Goal: Information Seeking & Learning: Learn about a topic

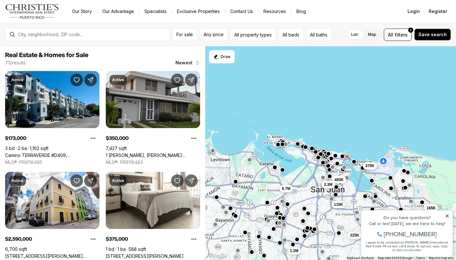
click at [191, 10] on link "Exclusive Properties" at bounding box center [198, 11] width 53 height 9
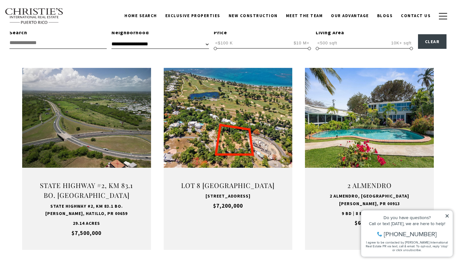
scroll to position [190, 0]
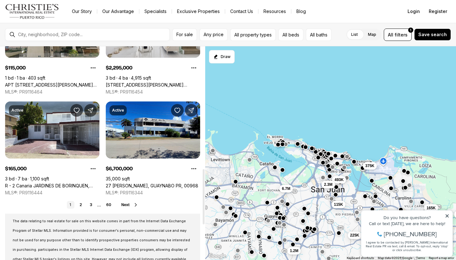
scroll to position [474, 0]
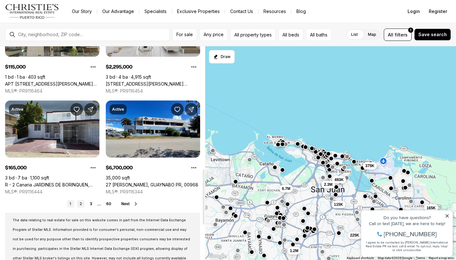
click at [82, 202] on link "2" at bounding box center [81, 204] width 8 height 8
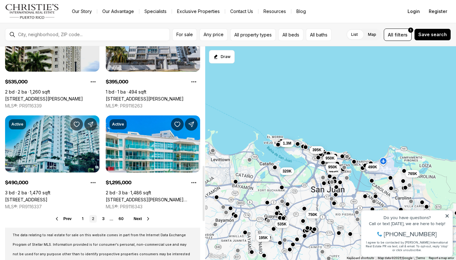
scroll to position [460, 0]
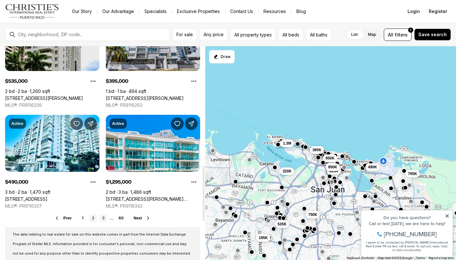
click at [103, 219] on link "3" at bounding box center [103, 218] width 8 height 8
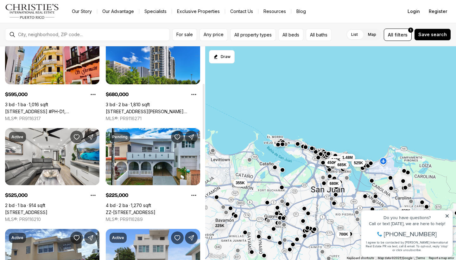
scroll to position [155, 0]
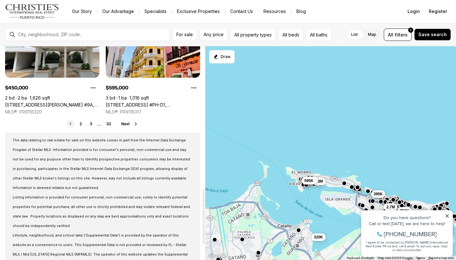
scroll to position [549, 0]
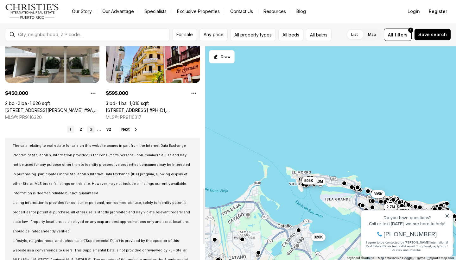
click at [91, 129] on link "3" at bounding box center [91, 129] width 8 height 8
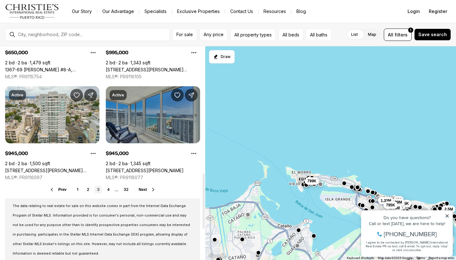
scroll to position [489, 0]
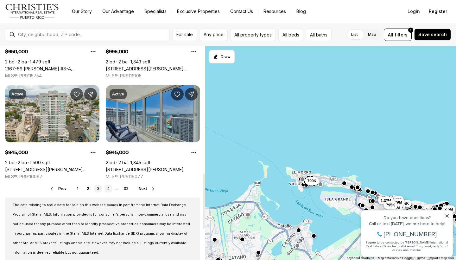
click at [107, 187] on link "4" at bounding box center [109, 189] width 8 height 8
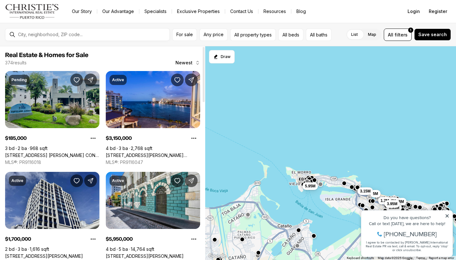
click at [54, 152] on link "161 AVE. CESAR GONZALEZ COND. PAVILLION COURT #10B, SAN JUAN PR, 00918" at bounding box center [52, 155] width 94 height 6
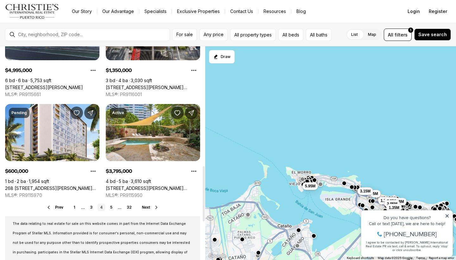
scroll to position [475, 0]
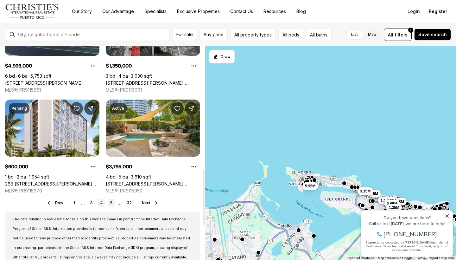
click at [112, 204] on link "5" at bounding box center [112, 203] width 8 height 8
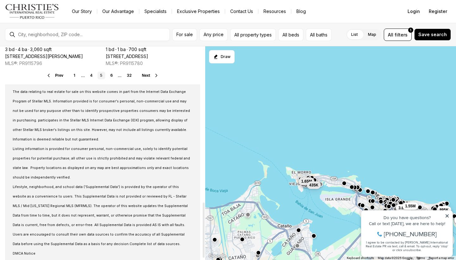
scroll to position [602, 0]
click at [113, 75] on link "6" at bounding box center [112, 76] width 8 height 8
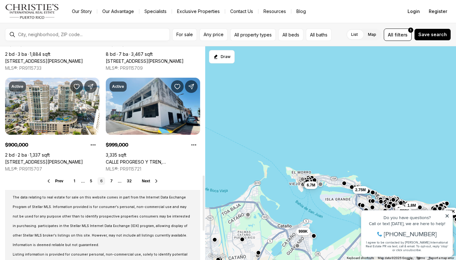
scroll to position [499, 0]
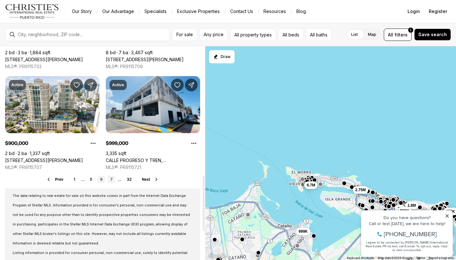
click at [112, 178] on link "7" at bounding box center [112, 179] width 8 height 8
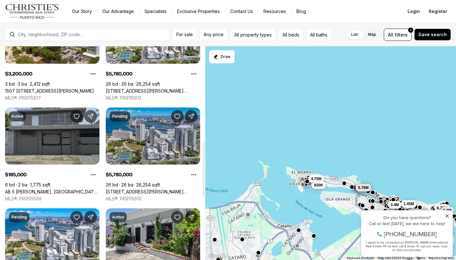
scroll to position [367, 0]
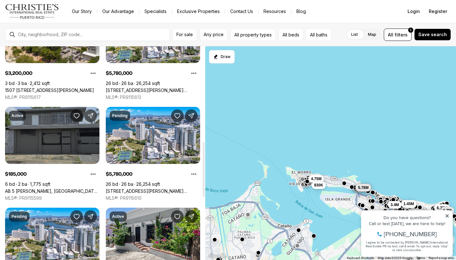
click at [60, 188] on link "AB 5 JULIO ANDINO, SAN JUAN PR, 00922" at bounding box center [52, 191] width 94 height 6
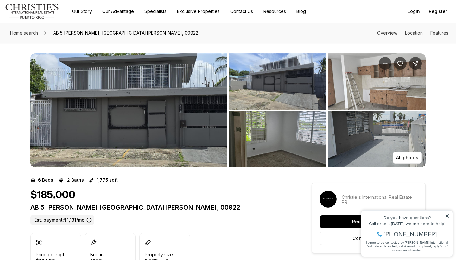
click at [403, 88] on img "View image gallery" at bounding box center [377, 81] width 98 height 56
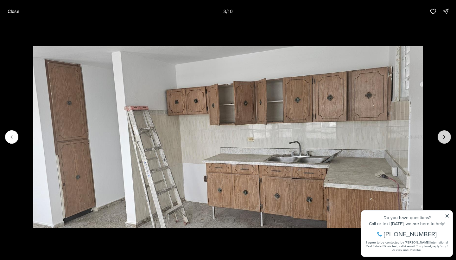
click at [444, 139] on icon "Next slide" at bounding box center [444, 137] width 6 height 6
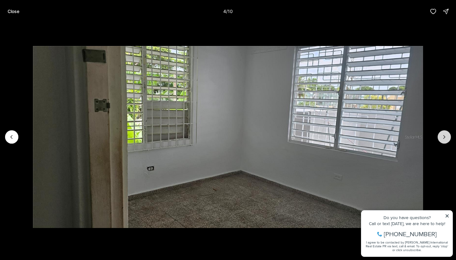
click at [443, 139] on icon "Next slide" at bounding box center [444, 137] width 6 height 6
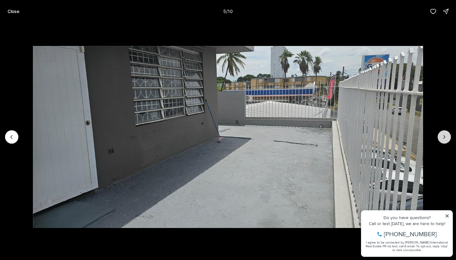
click at [444, 139] on icon "Next slide" at bounding box center [444, 137] width 6 height 6
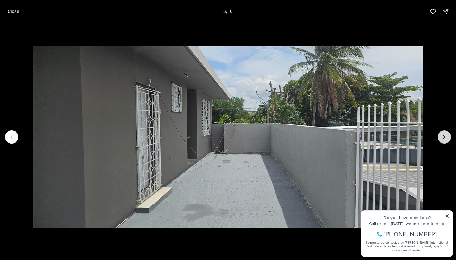
click at [443, 138] on icon "Next slide" at bounding box center [444, 137] width 6 height 6
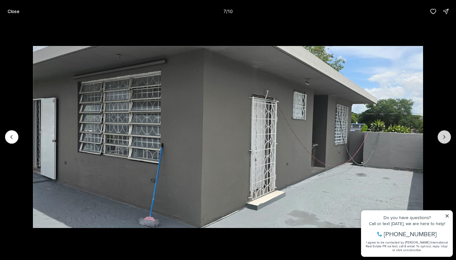
click at [443, 138] on icon "Next slide" at bounding box center [444, 137] width 6 height 6
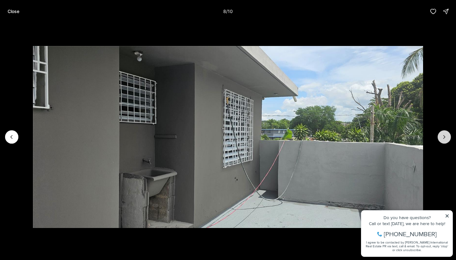
click at [443, 138] on icon "Next slide" at bounding box center [444, 137] width 6 height 6
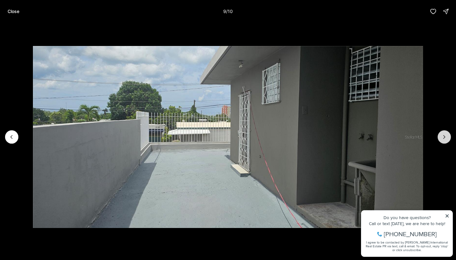
click at [443, 138] on icon "Next slide" at bounding box center [444, 137] width 6 height 6
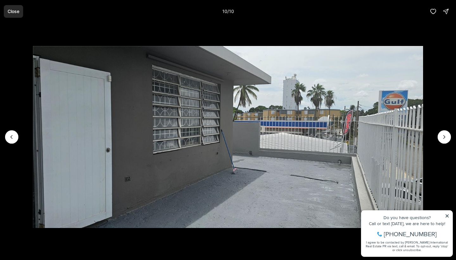
click at [13, 10] on p "Close" at bounding box center [14, 11] width 12 height 5
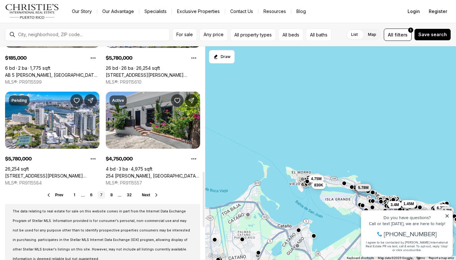
scroll to position [484, 0]
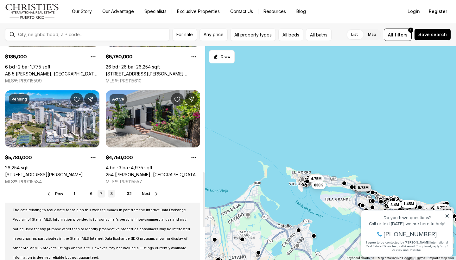
click at [111, 194] on link "8" at bounding box center [112, 194] width 8 height 8
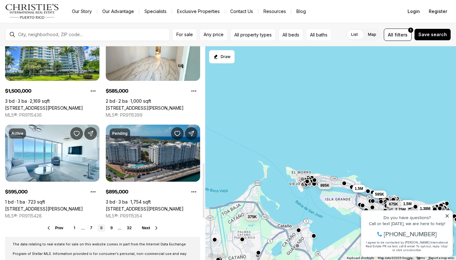
scroll to position [450, 0]
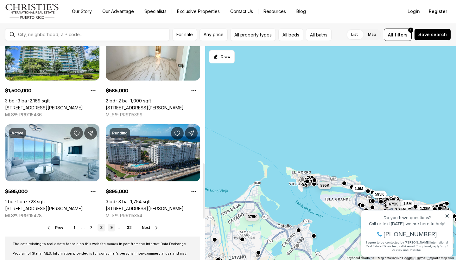
click at [112, 227] on link "9" at bounding box center [112, 228] width 8 height 8
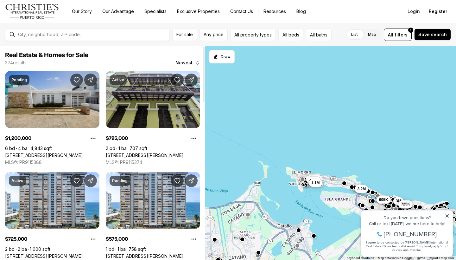
click at [71, 152] on link "[STREET_ADDRESS][PERSON_NAME]" at bounding box center [44, 155] width 78 height 6
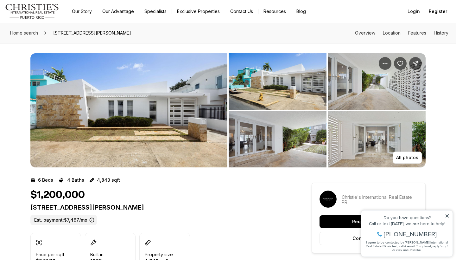
click at [71, 111] on img "View image gallery" at bounding box center [128, 110] width 197 height 114
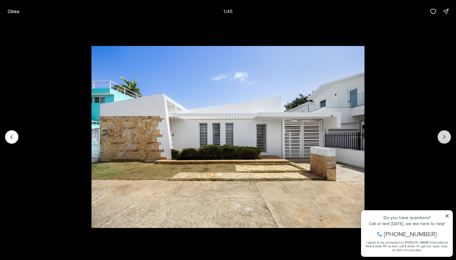
click at [445, 137] on icon "Next slide" at bounding box center [445, 136] width 2 height 3
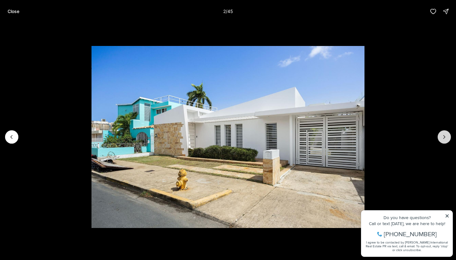
click at [440, 136] on button "Next slide" at bounding box center [444, 136] width 13 height 13
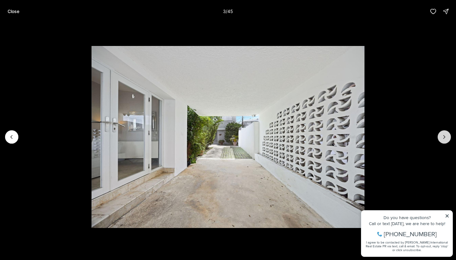
click at [445, 135] on icon "Next slide" at bounding box center [444, 137] width 6 height 6
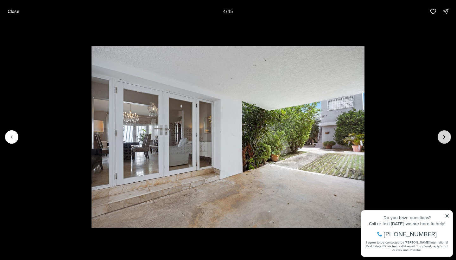
click at [445, 136] on icon "Next slide" at bounding box center [444, 137] width 6 height 6
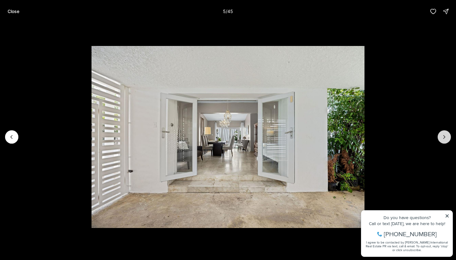
click at [447, 137] on icon "Next slide" at bounding box center [444, 137] width 6 height 6
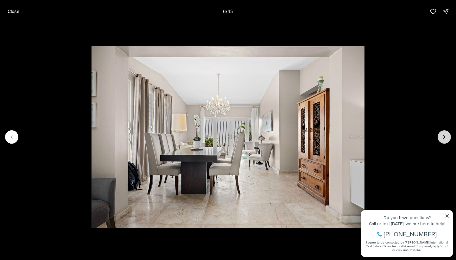
click at [447, 137] on icon "Next slide" at bounding box center [444, 137] width 6 height 6
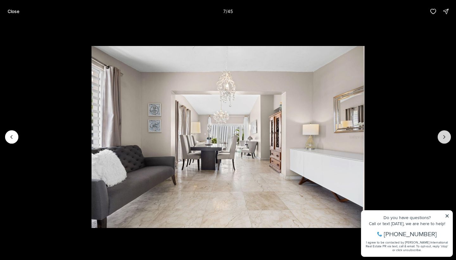
click at [447, 137] on icon "Next slide" at bounding box center [444, 137] width 6 height 6
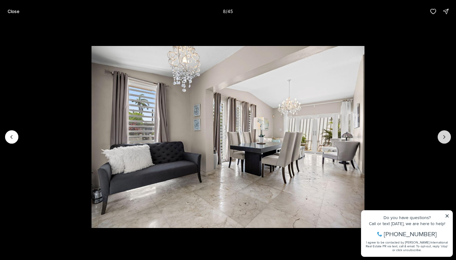
click at [447, 138] on icon "Next slide" at bounding box center [444, 137] width 6 height 6
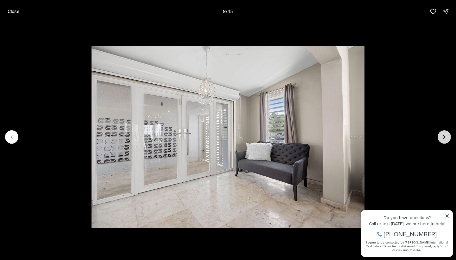
click at [447, 138] on icon "Next slide" at bounding box center [444, 137] width 6 height 6
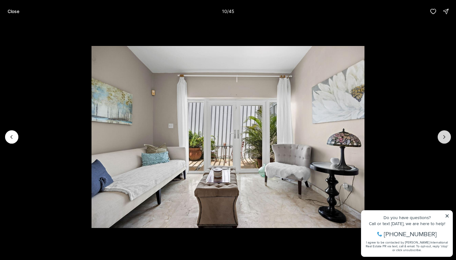
click at [445, 136] on icon "Next slide" at bounding box center [445, 136] width 2 height 3
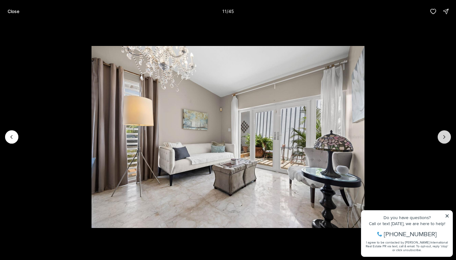
click at [445, 137] on icon "Next slide" at bounding box center [445, 136] width 2 height 3
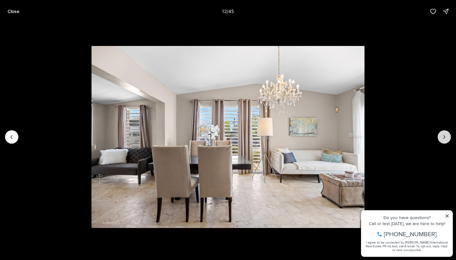
click at [445, 137] on icon "Next slide" at bounding box center [445, 136] width 2 height 3
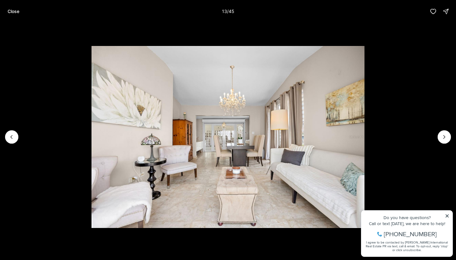
click at [365, 142] on img "13 of 45" at bounding box center [228, 137] width 273 height 182
click at [446, 137] on icon "Next slide" at bounding box center [444, 137] width 6 height 6
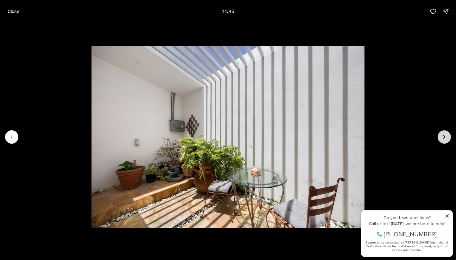
click at [446, 137] on icon "Next slide" at bounding box center [444, 137] width 6 height 6
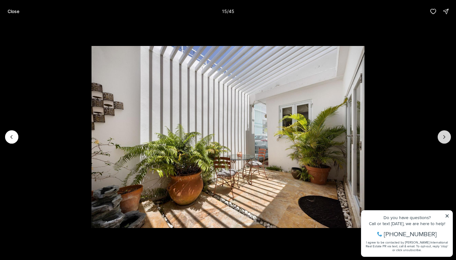
click at [443, 137] on icon "Next slide" at bounding box center [444, 137] width 6 height 6
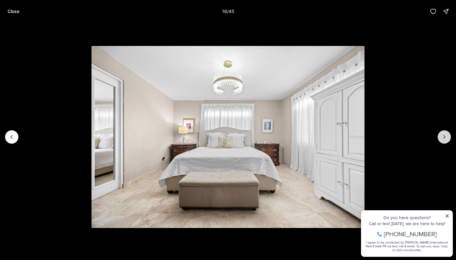
click at [443, 137] on icon "Next slide" at bounding box center [444, 137] width 6 height 6
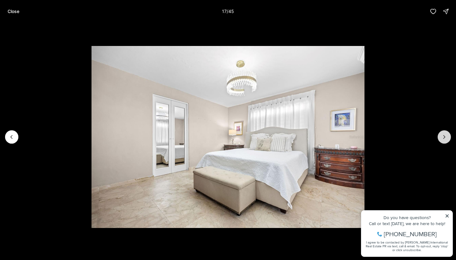
click at [441, 139] on button "Next slide" at bounding box center [444, 136] width 13 height 13
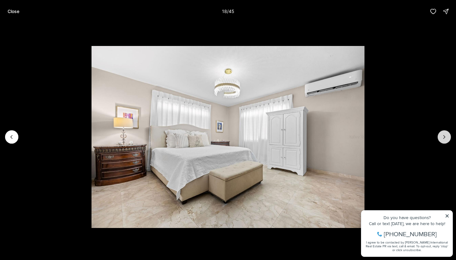
click at [441, 139] on button "Next slide" at bounding box center [444, 136] width 13 height 13
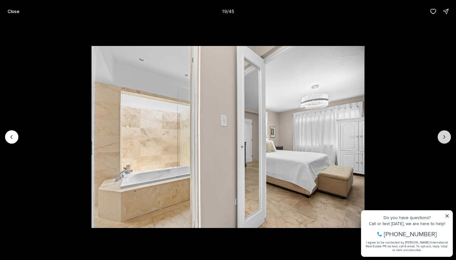
click at [441, 140] on button "Next slide" at bounding box center [444, 136] width 13 height 13
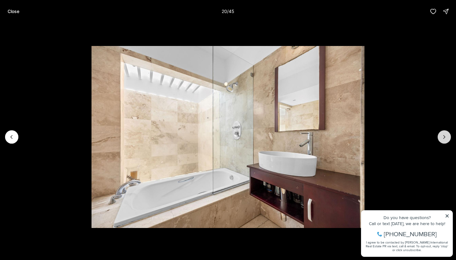
click at [444, 141] on button "Next slide" at bounding box center [444, 136] width 13 height 13
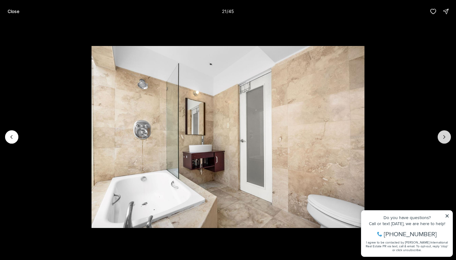
click at [444, 142] on button "Next slide" at bounding box center [444, 136] width 13 height 13
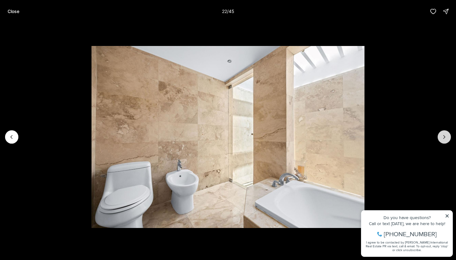
click at [444, 143] on button "Next slide" at bounding box center [444, 136] width 13 height 13
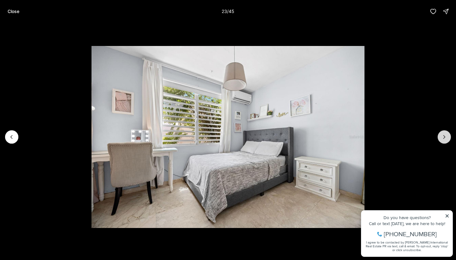
click at [444, 143] on button "Next slide" at bounding box center [444, 136] width 13 height 13
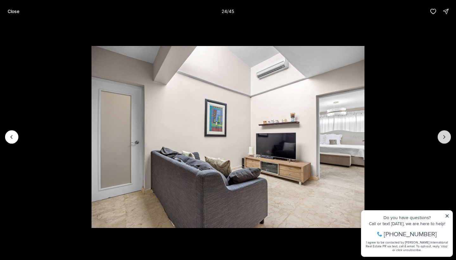
click at [445, 138] on icon "Next slide" at bounding box center [444, 137] width 6 height 6
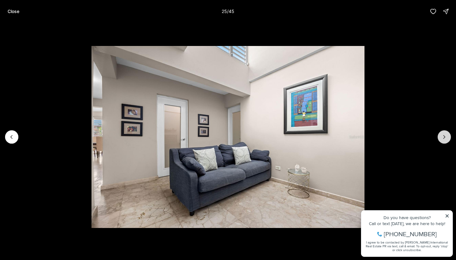
click at [445, 139] on icon "Next slide" at bounding box center [444, 137] width 6 height 6
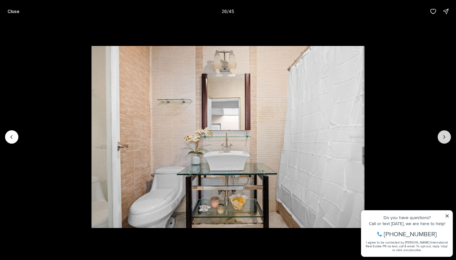
click at [445, 139] on icon "Next slide" at bounding box center [444, 137] width 6 height 6
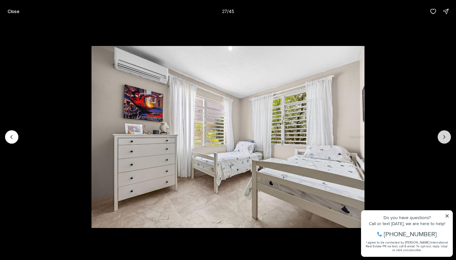
click at [445, 139] on icon "Next slide" at bounding box center [444, 137] width 6 height 6
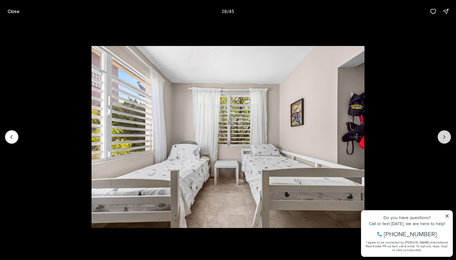
click at [445, 141] on button "Next slide" at bounding box center [444, 136] width 13 height 13
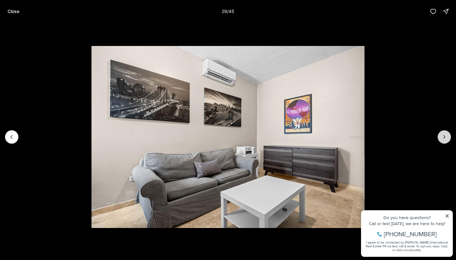
click at [445, 143] on button "Next slide" at bounding box center [444, 136] width 13 height 13
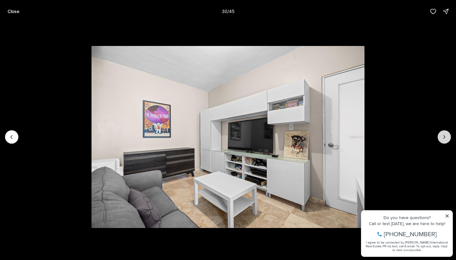
click at [446, 136] on icon "Next slide" at bounding box center [444, 137] width 6 height 6
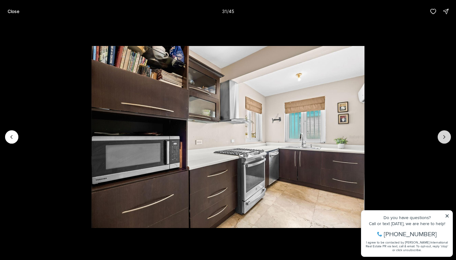
click at [446, 136] on icon "Next slide" at bounding box center [444, 137] width 6 height 6
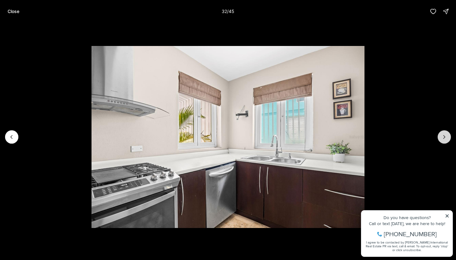
click at [445, 137] on icon "Next slide" at bounding box center [444, 137] width 6 height 6
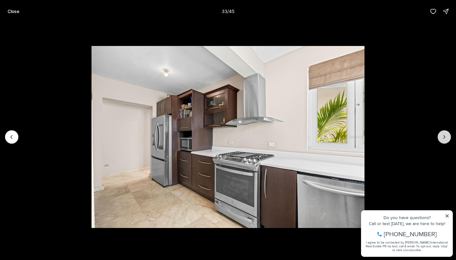
click at [445, 137] on icon "Next slide" at bounding box center [444, 137] width 6 height 6
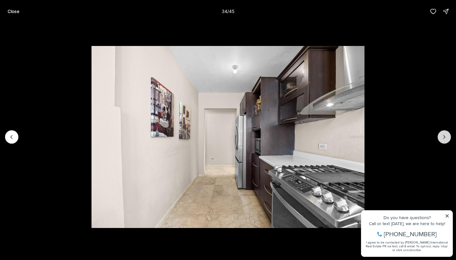
click at [446, 139] on icon "Next slide" at bounding box center [444, 137] width 6 height 6
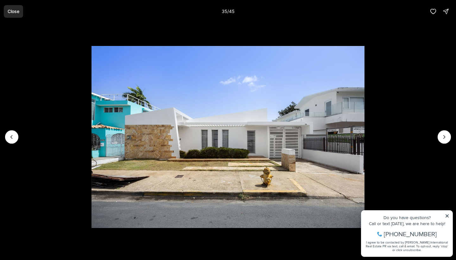
click at [15, 10] on p "Close" at bounding box center [14, 11] width 12 height 5
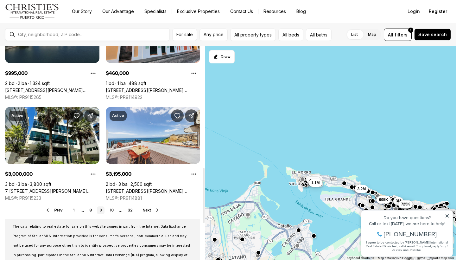
scroll to position [469, 0]
